Goal: Check status

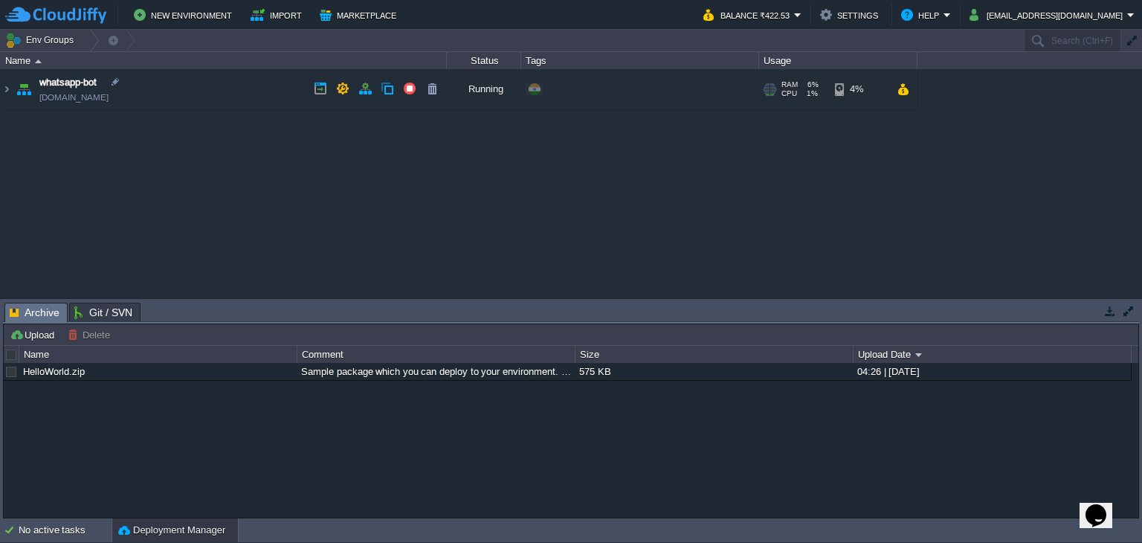
click at [175, 89] on td "whatsapp-bot [DOMAIN_NAME]" at bounding box center [224, 89] width 446 height 41
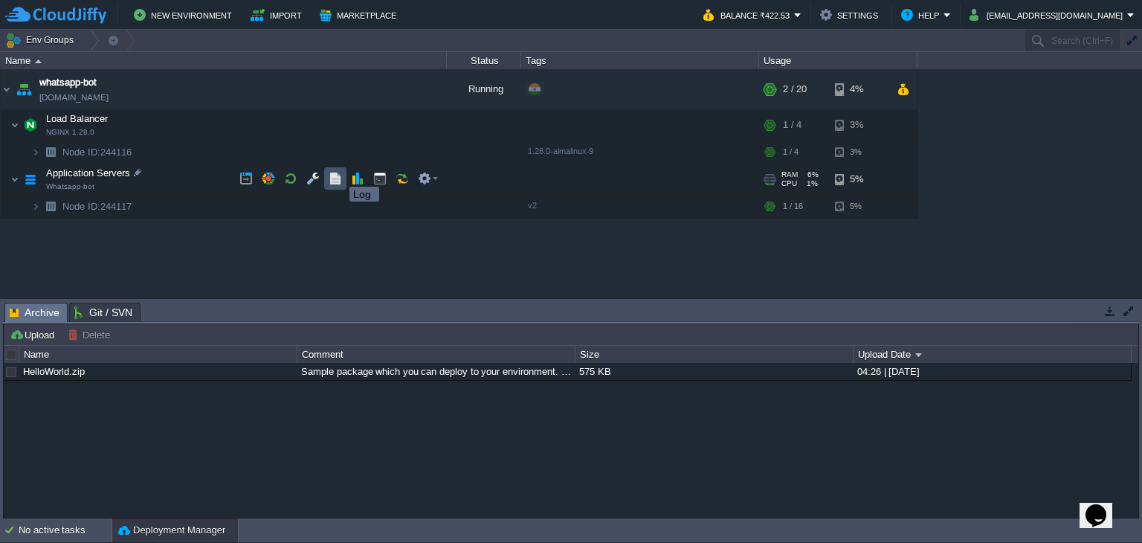
click at [338, 173] on button "button" at bounding box center [335, 178] width 13 height 13
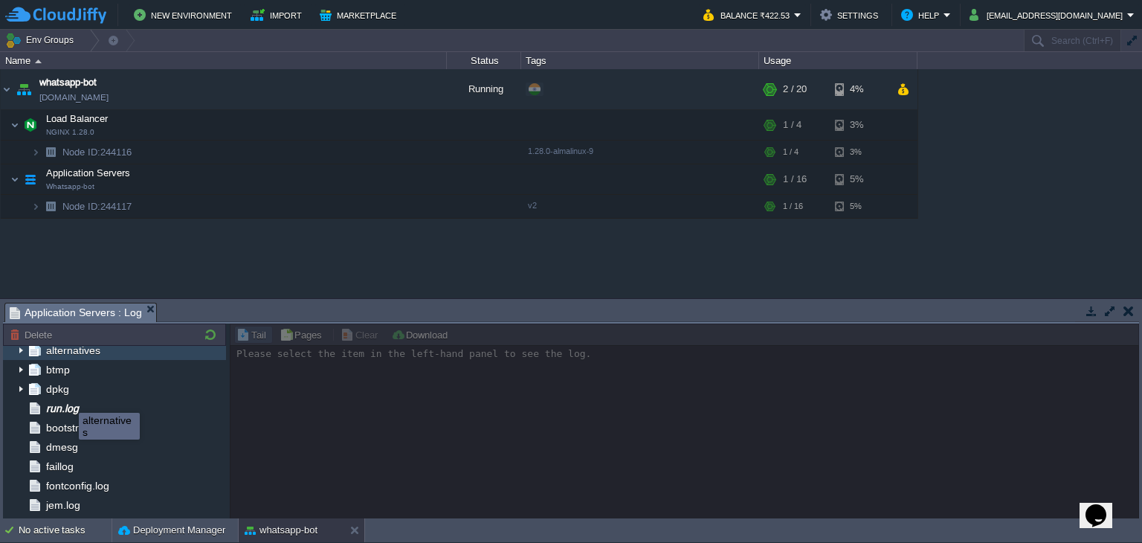
scroll to position [124, 0]
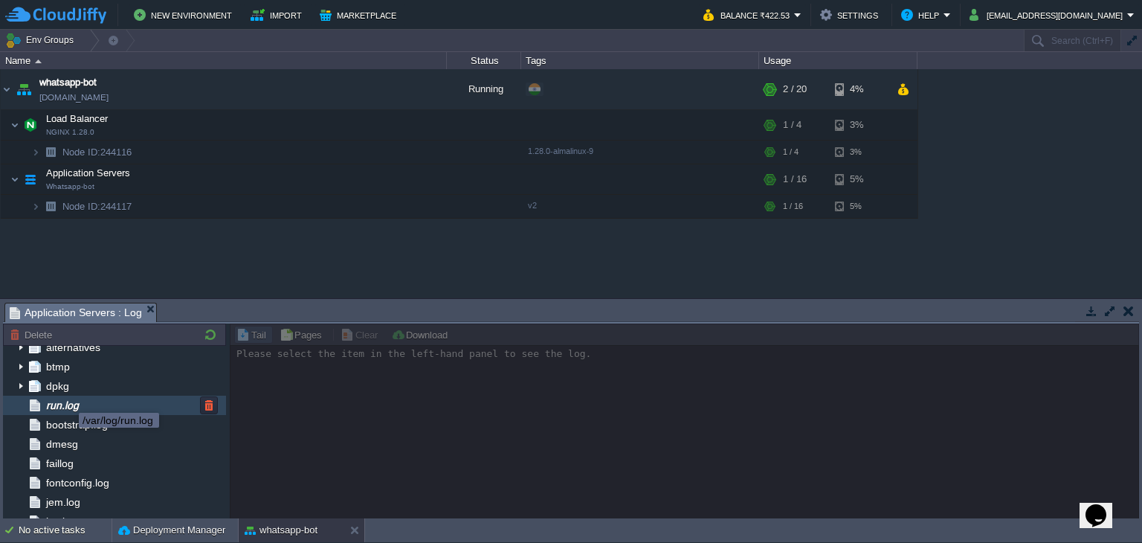
click at [66, 401] on span "run.log" at bounding box center [62, 404] width 38 height 13
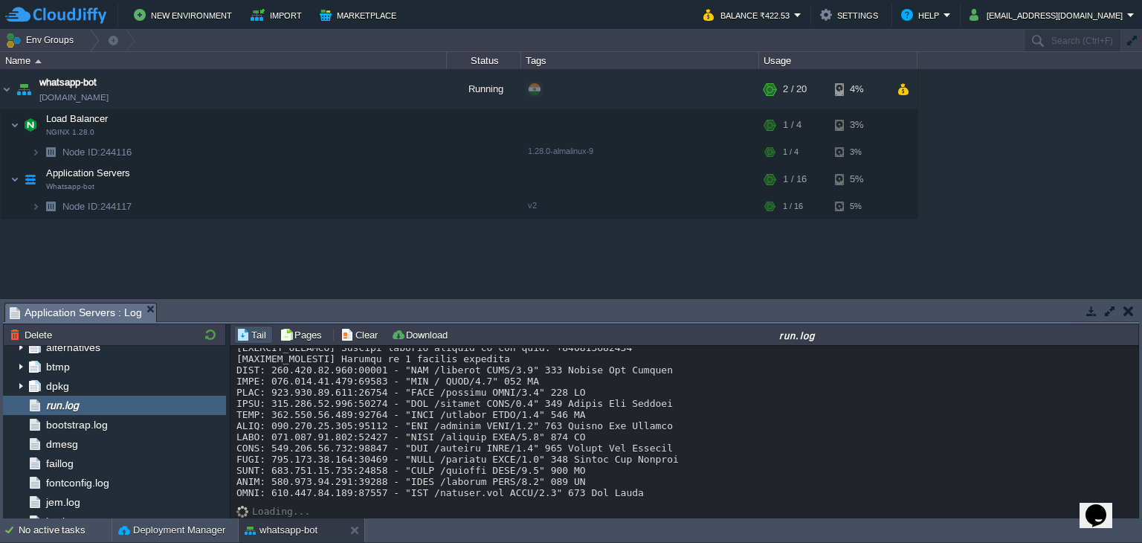
scroll to position [12195, 0]
click at [490, 248] on div "whatsapp-bot [DOMAIN_NAME] Running + Add to Env Group RAM 6% CPU 1% 2 / 20 4% L…" at bounding box center [571, 183] width 1142 height 229
click at [109, 102] on link "[DOMAIN_NAME]" at bounding box center [73, 97] width 69 height 15
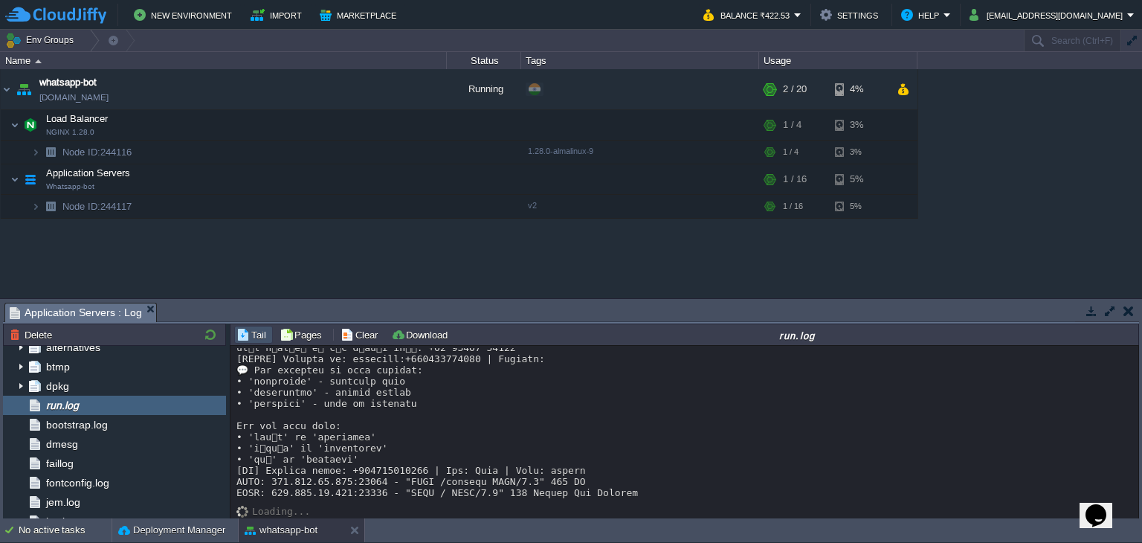
scroll to position [12893, 0]
